Goal: Find specific page/section: Find specific page/section

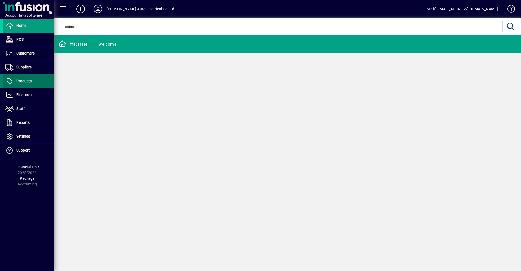
click at [26, 81] on span "Products" at bounding box center [23, 81] width 15 height 4
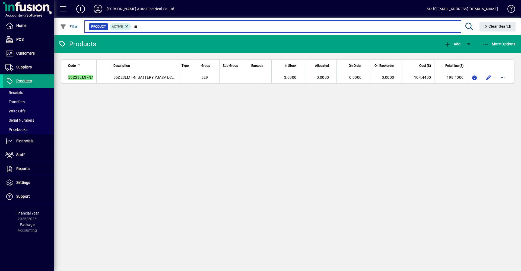
type input "*"
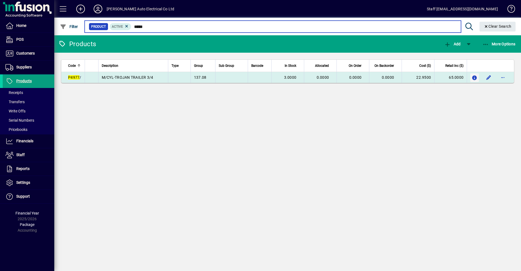
type input "*****"
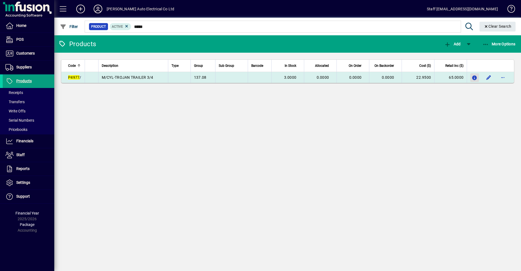
click at [475, 79] on icon "button" at bounding box center [475, 78] width 6 height 5
